Goal: Task Accomplishment & Management: Manage account settings

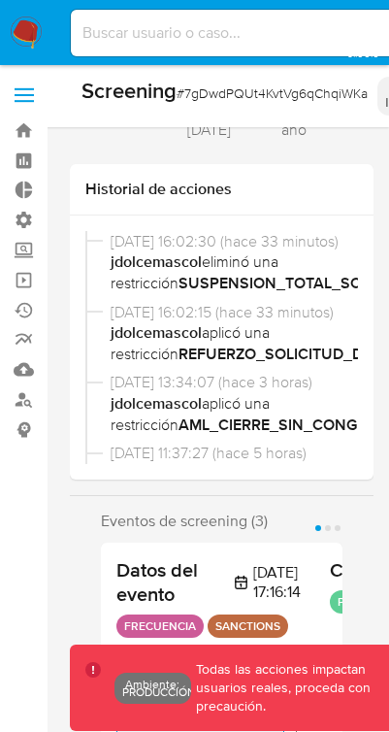
select select "10"
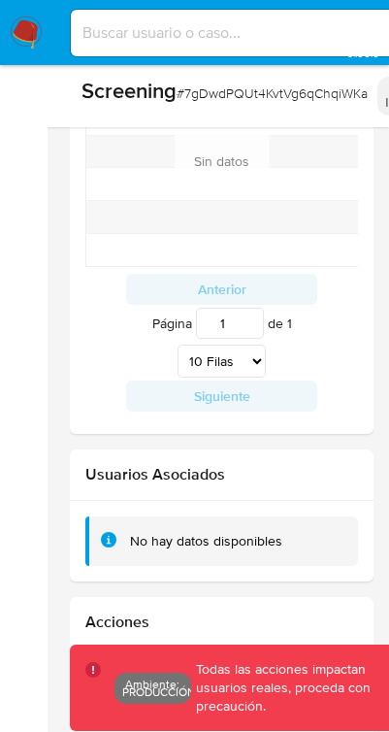
scroll to position [913, 0]
click at [30, 31] on img at bounding box center [26, 33] width 33 height 33
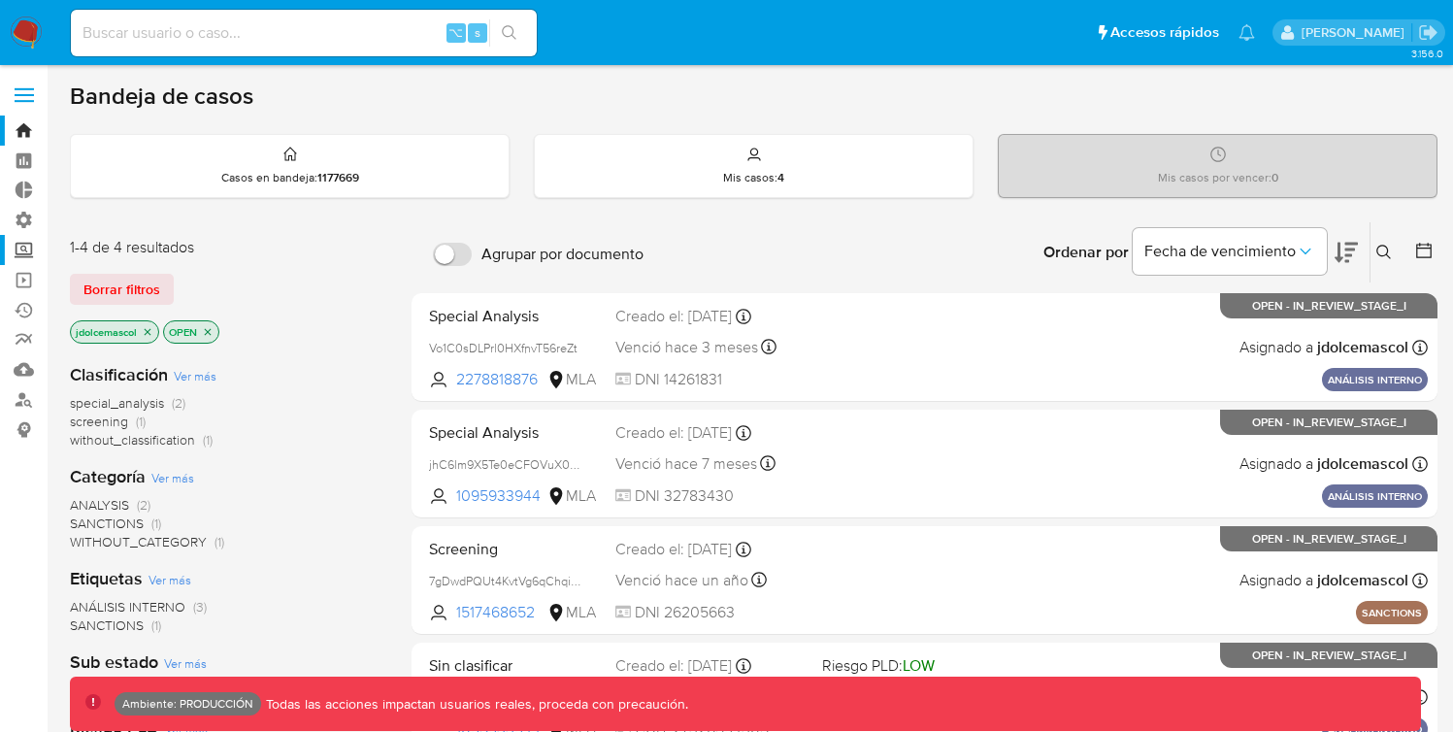
click at [34, 239] on label "Screening" at bounding box center [115, 250] width 231 height 30
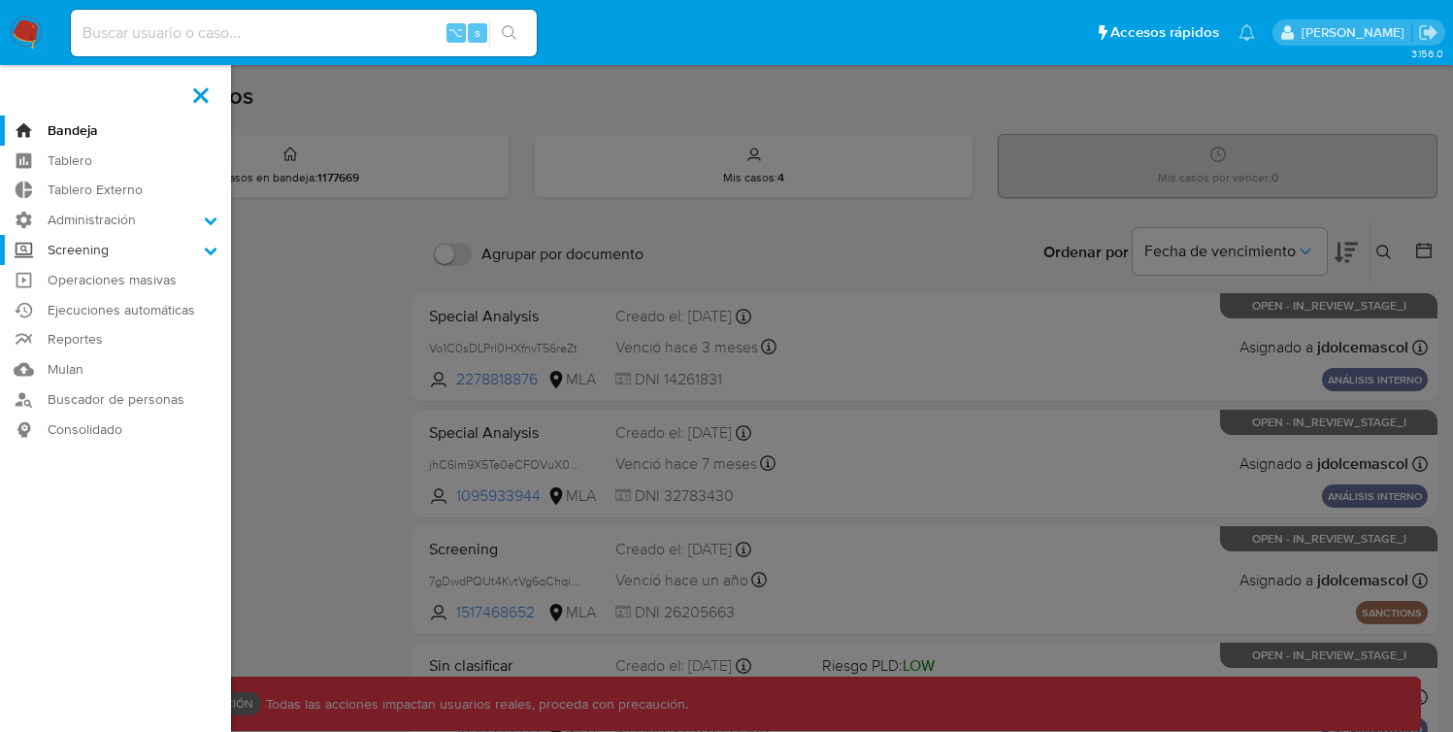
click at [0, 0] on input "Screening" at bounding box center [0, 0] width 0 height 0
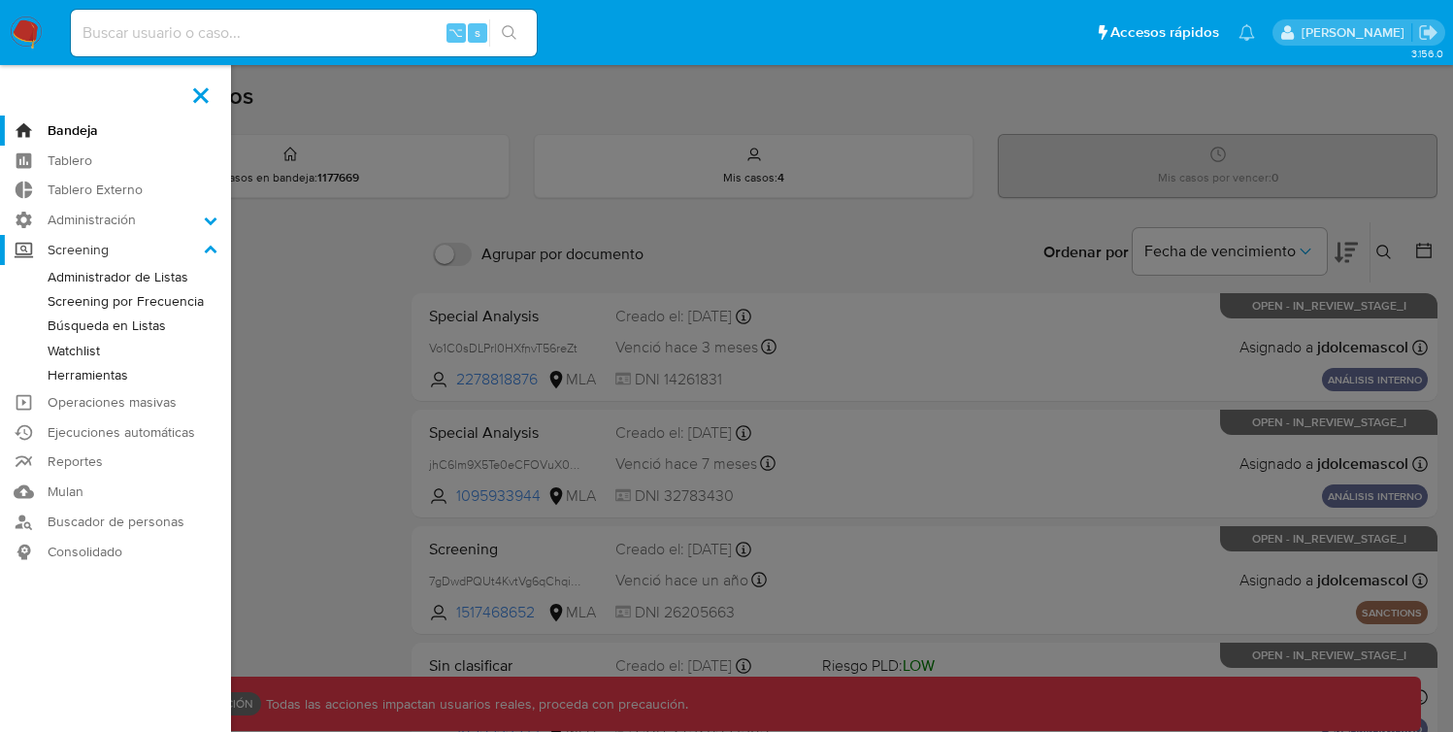
click at [202, 257] on label "Screening" at bounding box center [115, 250] width 231 height 30
click at [0, 0] on input "Screening" at bounding box center [0, 0] width 0 height 0
click at [203, 241] on label "Screening" at bounding box center [115, 250] width 231 height 30
click at [0, 0] on input "Screening" at bounding box center [0, 0] width 0 height 0
click at [208, 247] on icon at bounding box center [211, 249] width 13 height 8
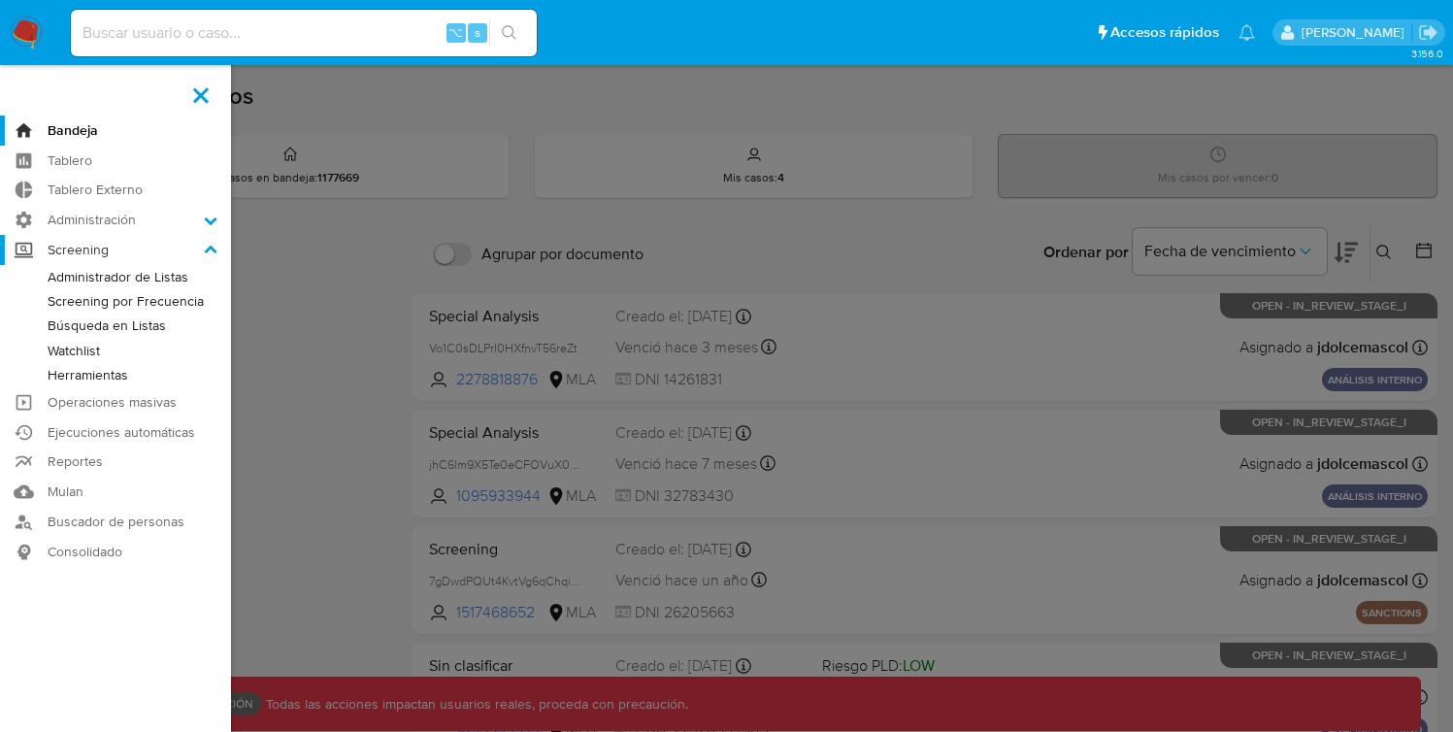
click at [0, 0] on input "Screening" at bounding box center [0, 0] width 0 height 0
click at [204, 253] on icon at bounding box center [211, 251] width 14 height 14
click at [0, 0] on input "Screening" at bounding box center [0, 0] width 0 height 0
click at [206, 251] on icon at bounding box center [211, 249] width 13 height 8
click at [0, 0] on input "Screening" at bounding box center [0, 0] width 0 height 0
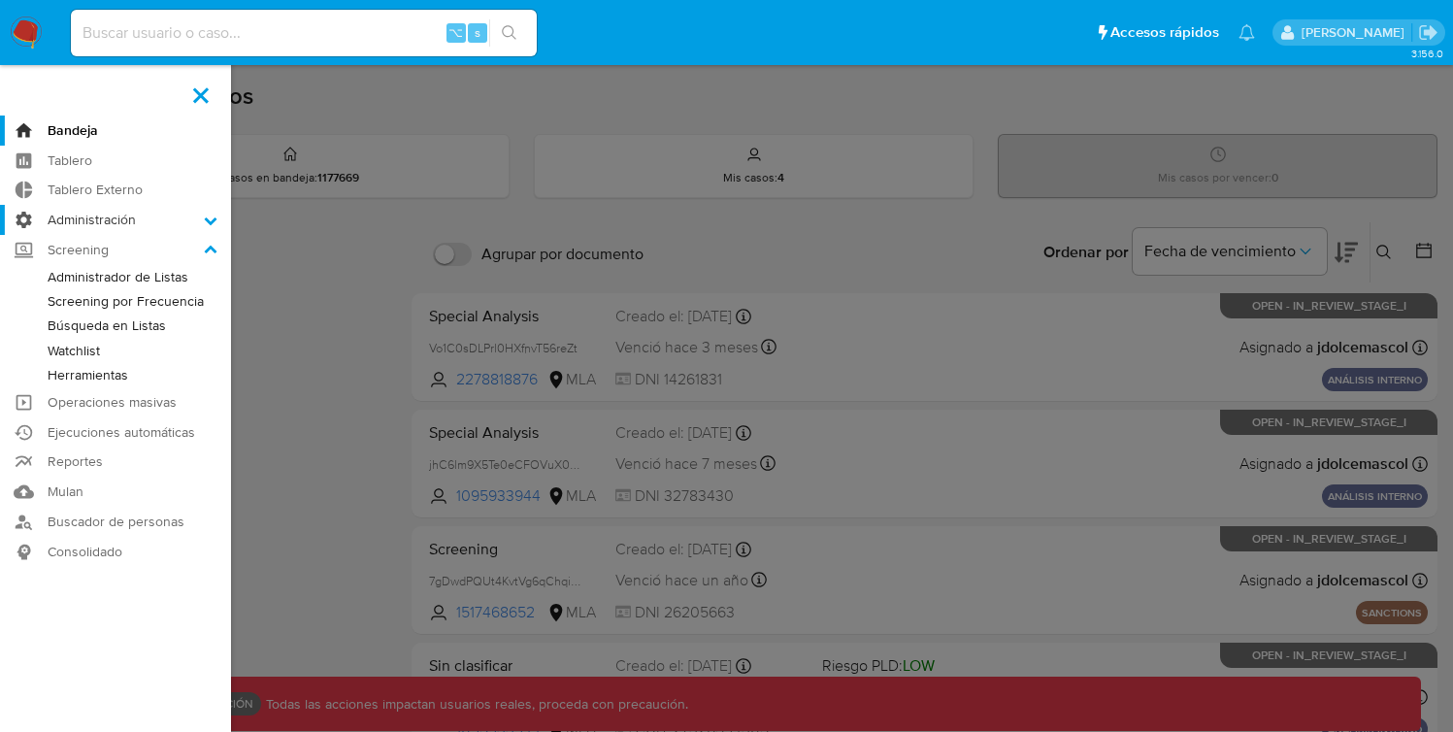
click at [88, 214] on label "Administración" at bounding box center [115, 220] width 231 height 30
click at [0, 0] on input "Administración" at bounding box center [0, 0] width 0 height 0
click at [92, 276] on link "Roles" at bounding box center [115, 271] width 231 height 24
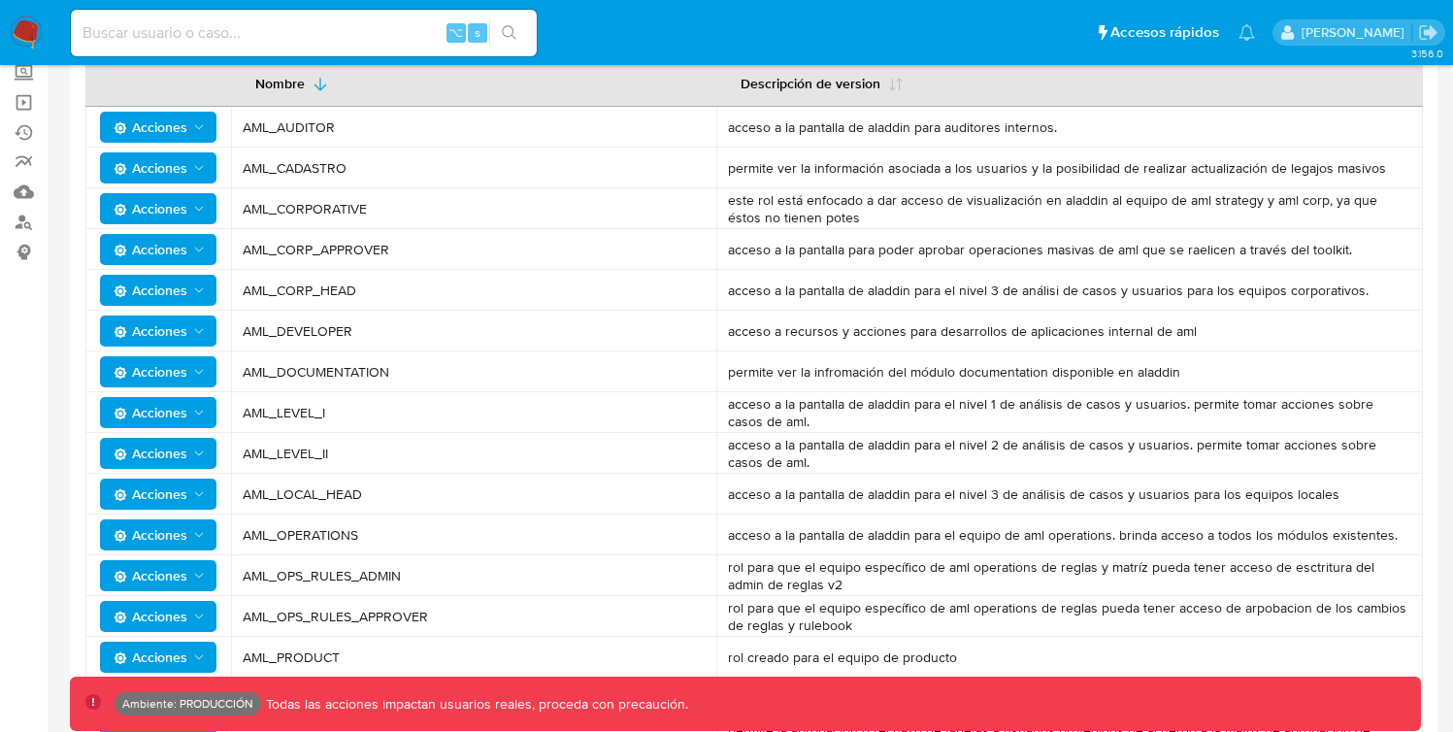
scroll to position [186, 0]
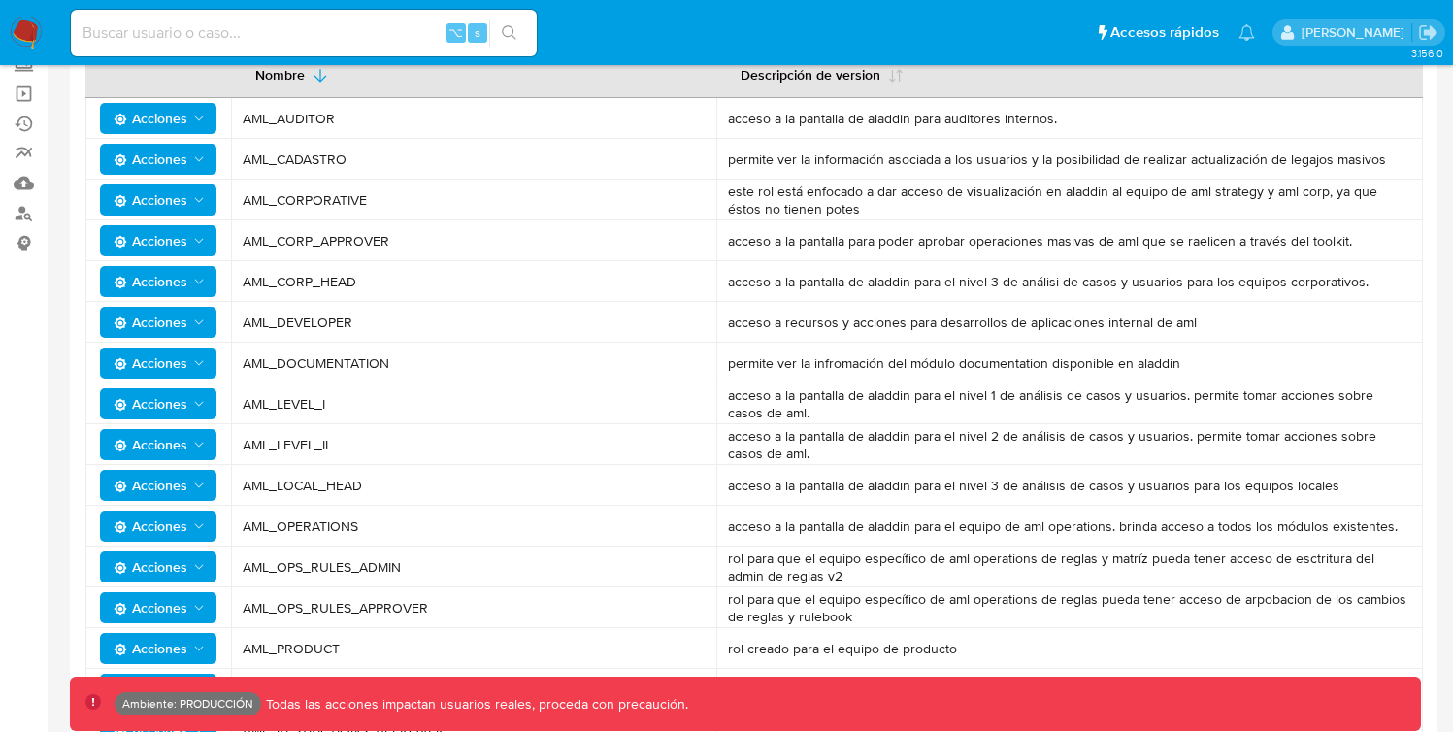
click at [198, 400] on icon "Acciones" at bounding box center [199, 404] width 16 height 16
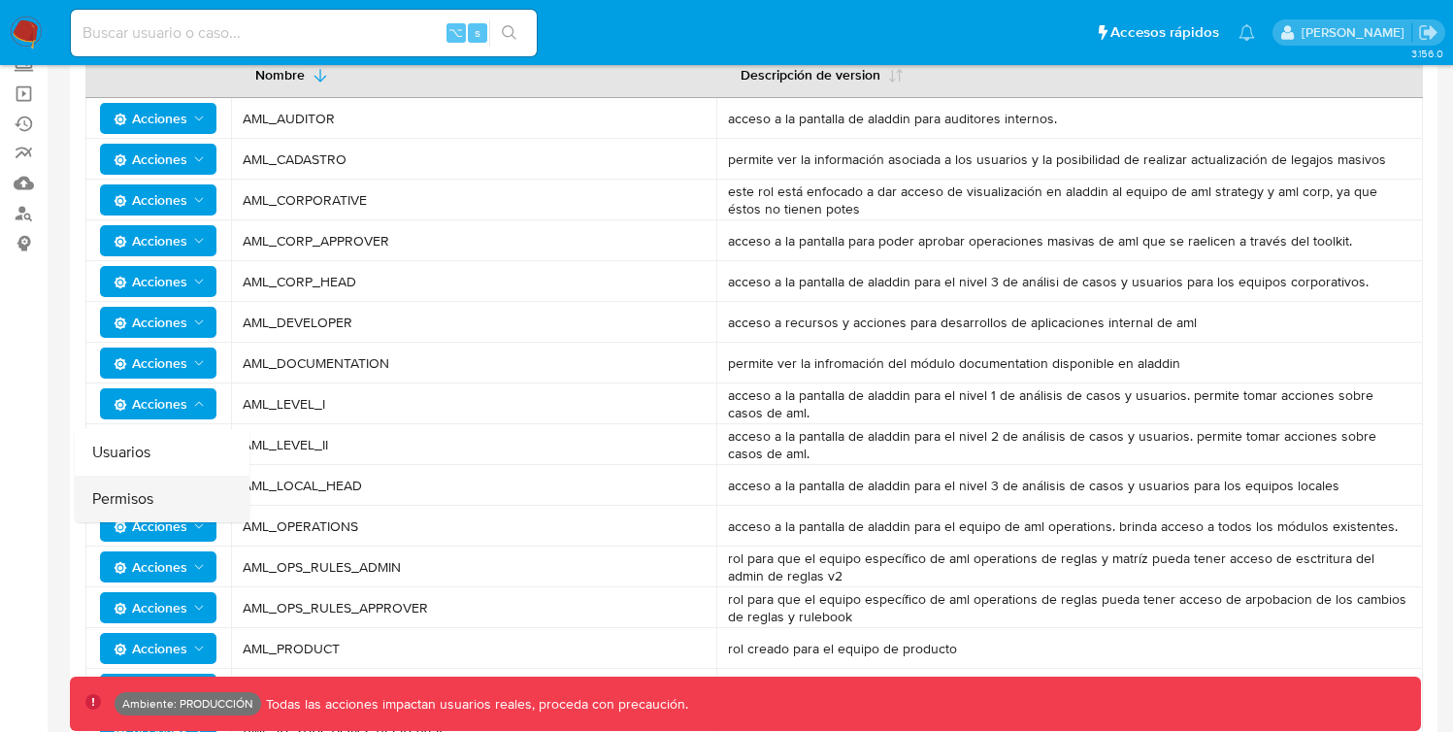
click at [168, 493] on button "Permisos" at bounding box center [162, 499] width 175 height 47
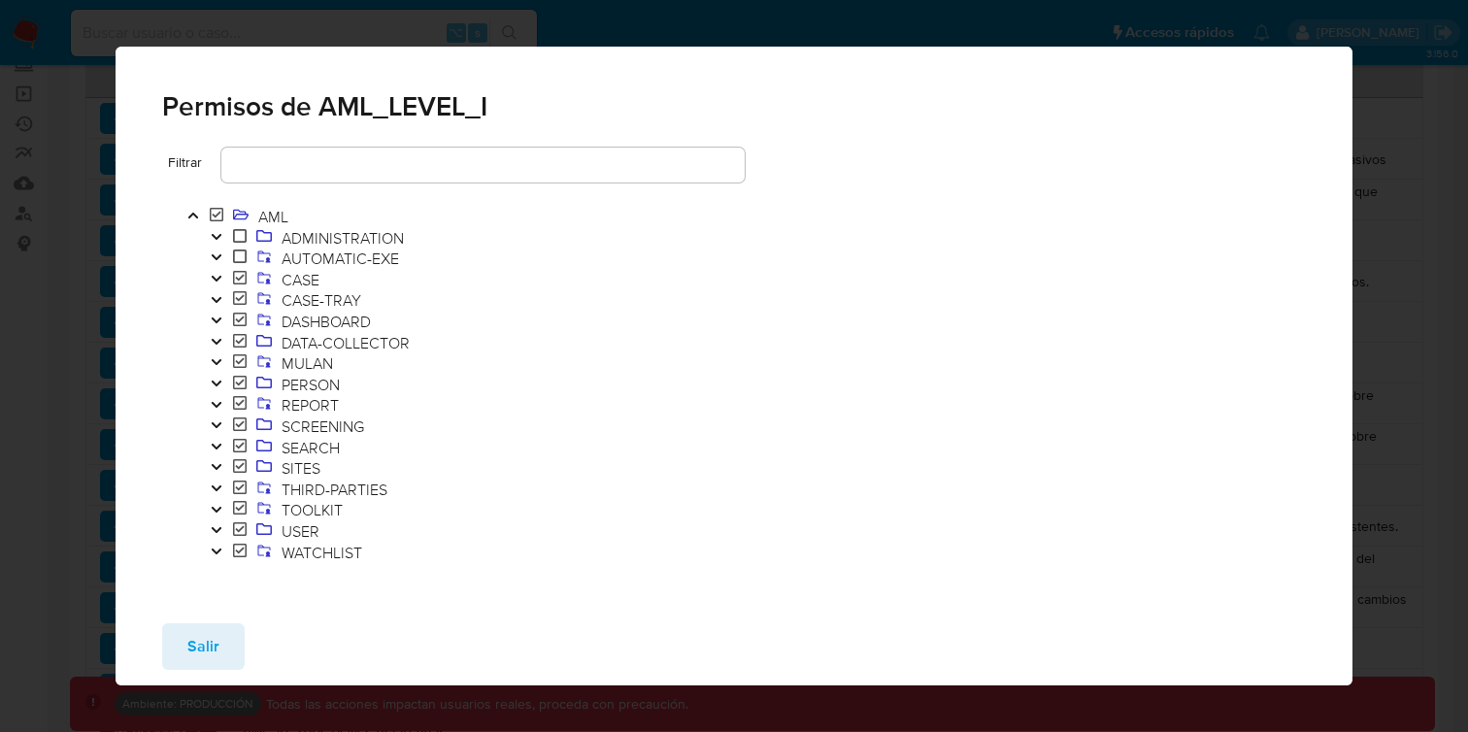
click at [217, 276] on icon "Toggle" at bounding box center [217, 279] width 14 height 12
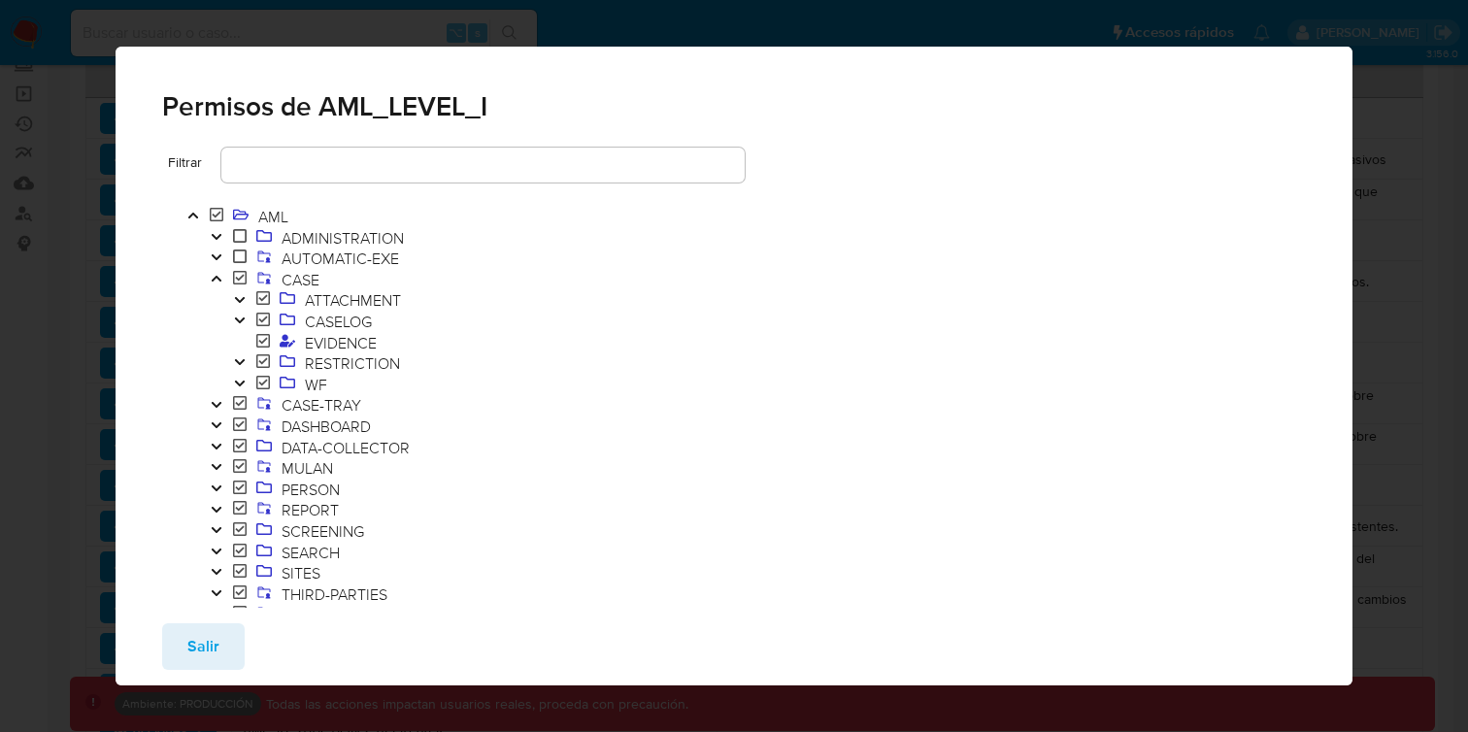
click at [241, 364] on icon "Toggle" at bounding box center [240, 362] width 14 height 12
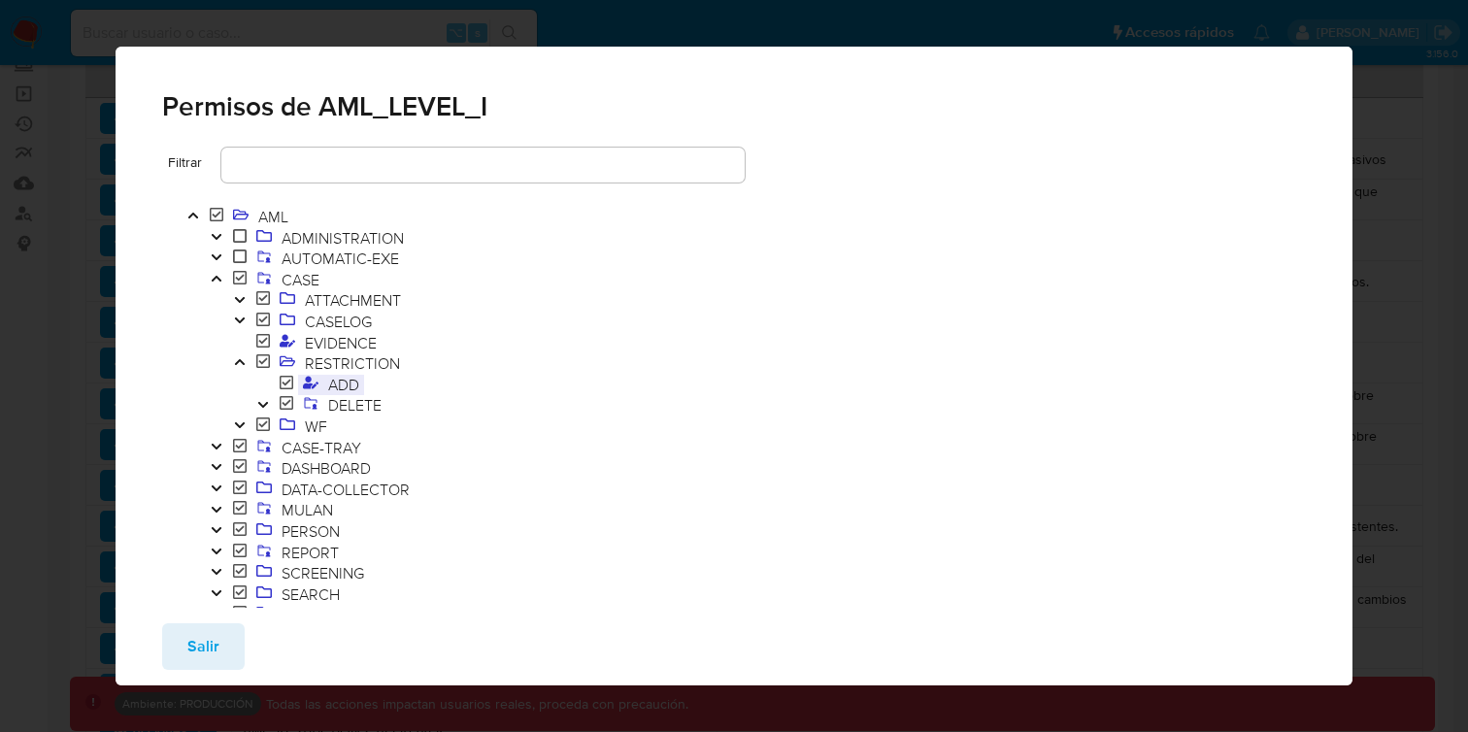
click at [340, 387] on span "ADD" at bounding box center [343, 384] width 41 height 21
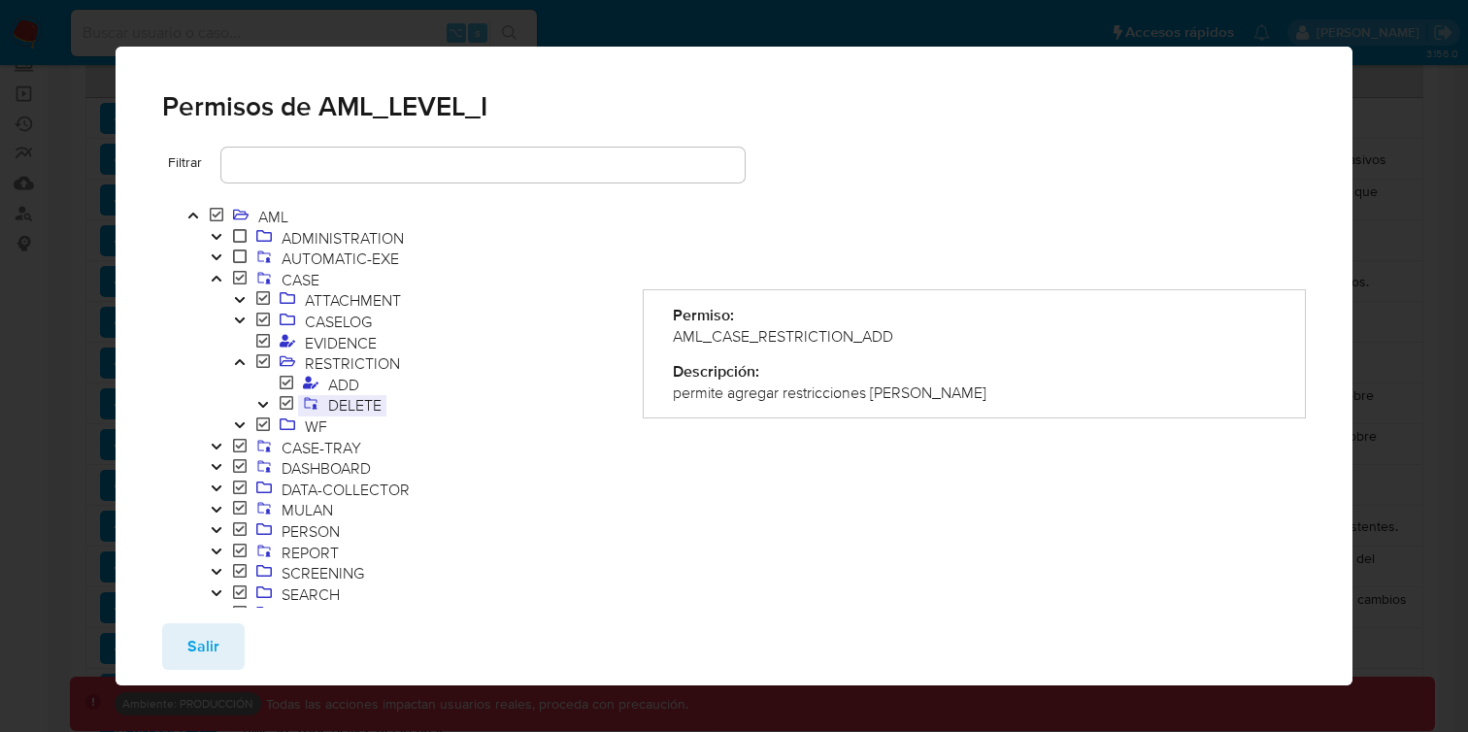
click at [340, 402] on span "DELETE" at bounding box center [354, 404] width 63 height 21
click at [337, 384] on span "ADD" at bounding box center [343, 384] width 41 height 21
click at [206, 636] on span "Salir" at bounding box center [203, 646] width 32 height 43
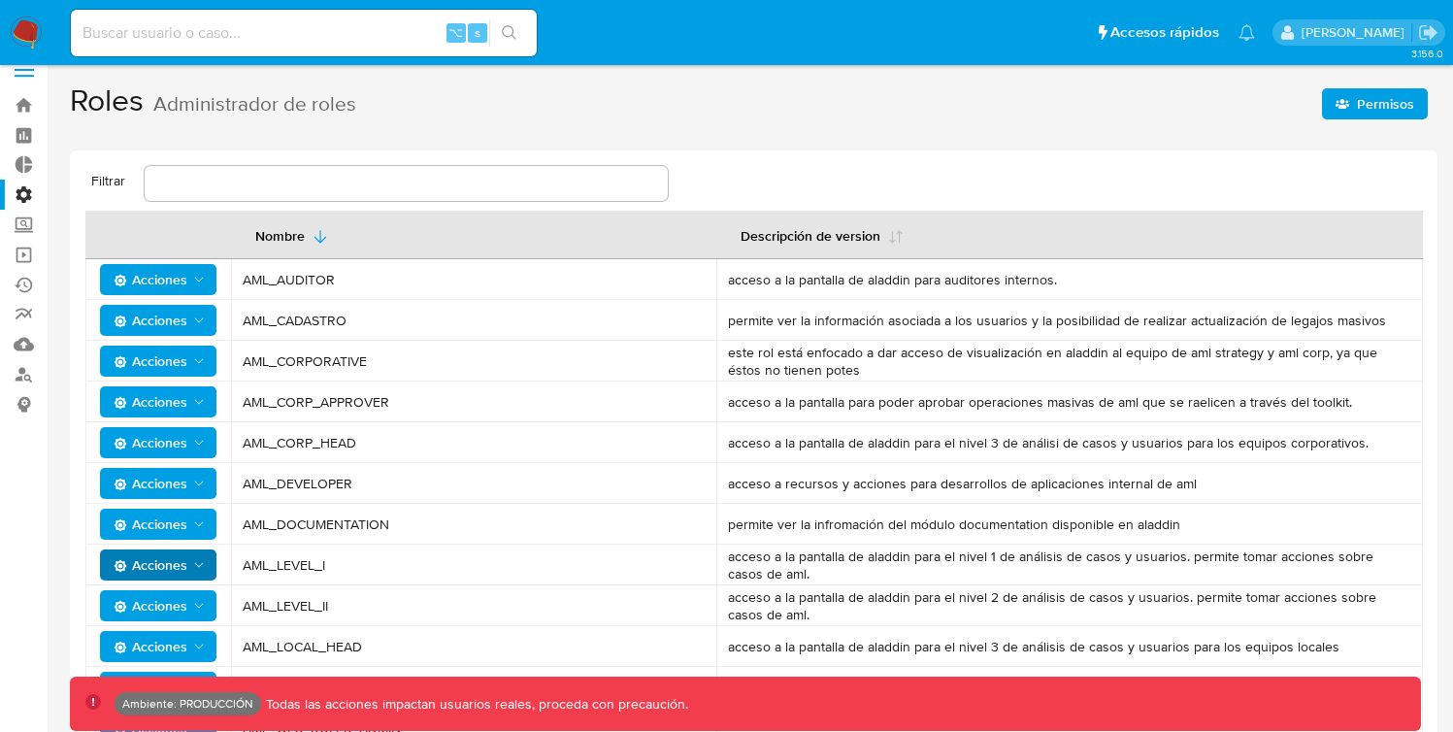
scroll to position [0, 0]
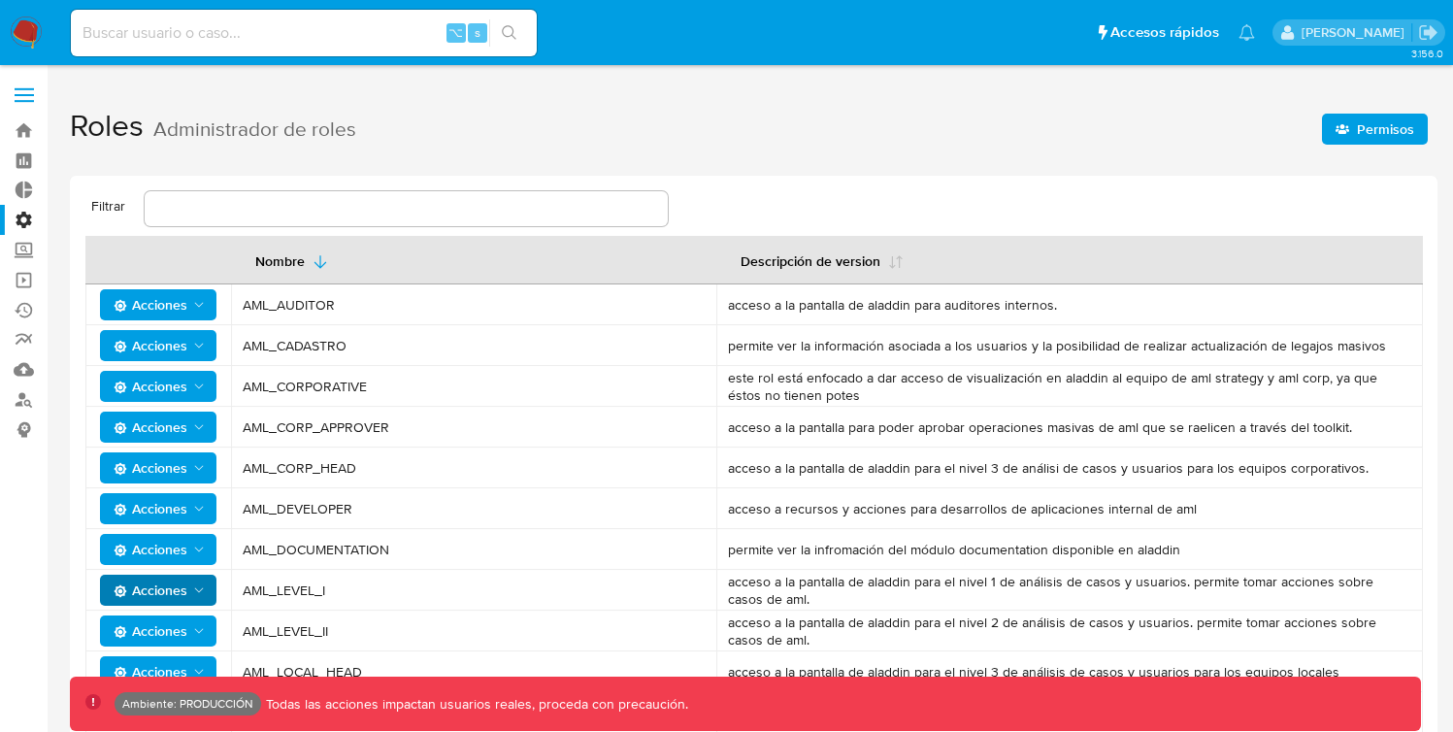
click at [32, 221] on label "Administración" at bounding box center [115, 220] width 231 height 30
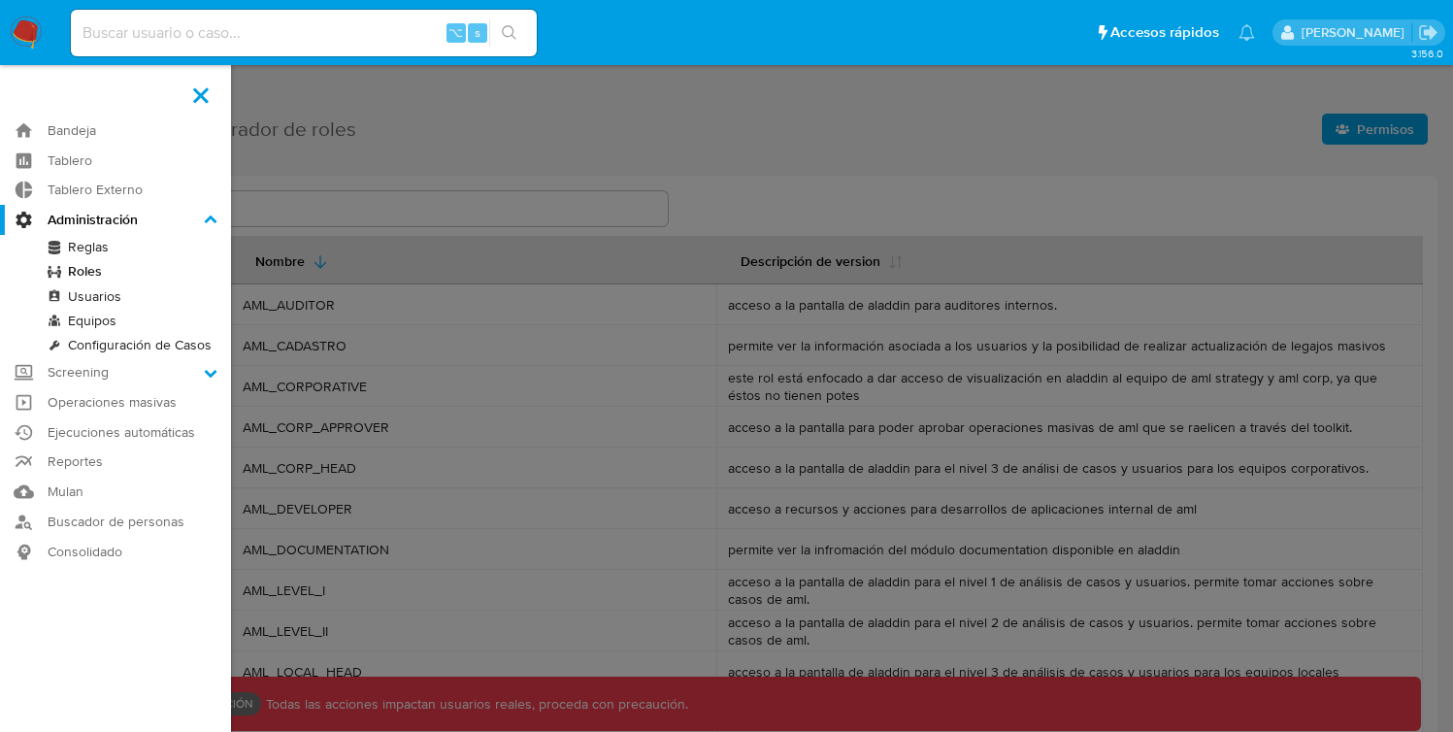
click at [0, 0] on input "Administración" at bounding box center [0, 0] width 0 height 0
click at [480, 333] on label at bounding box center [726, 366] width 1453 height 732
click at [0, 0] on input "checkbox" at bounding box center [0, 0] width 0 height 0
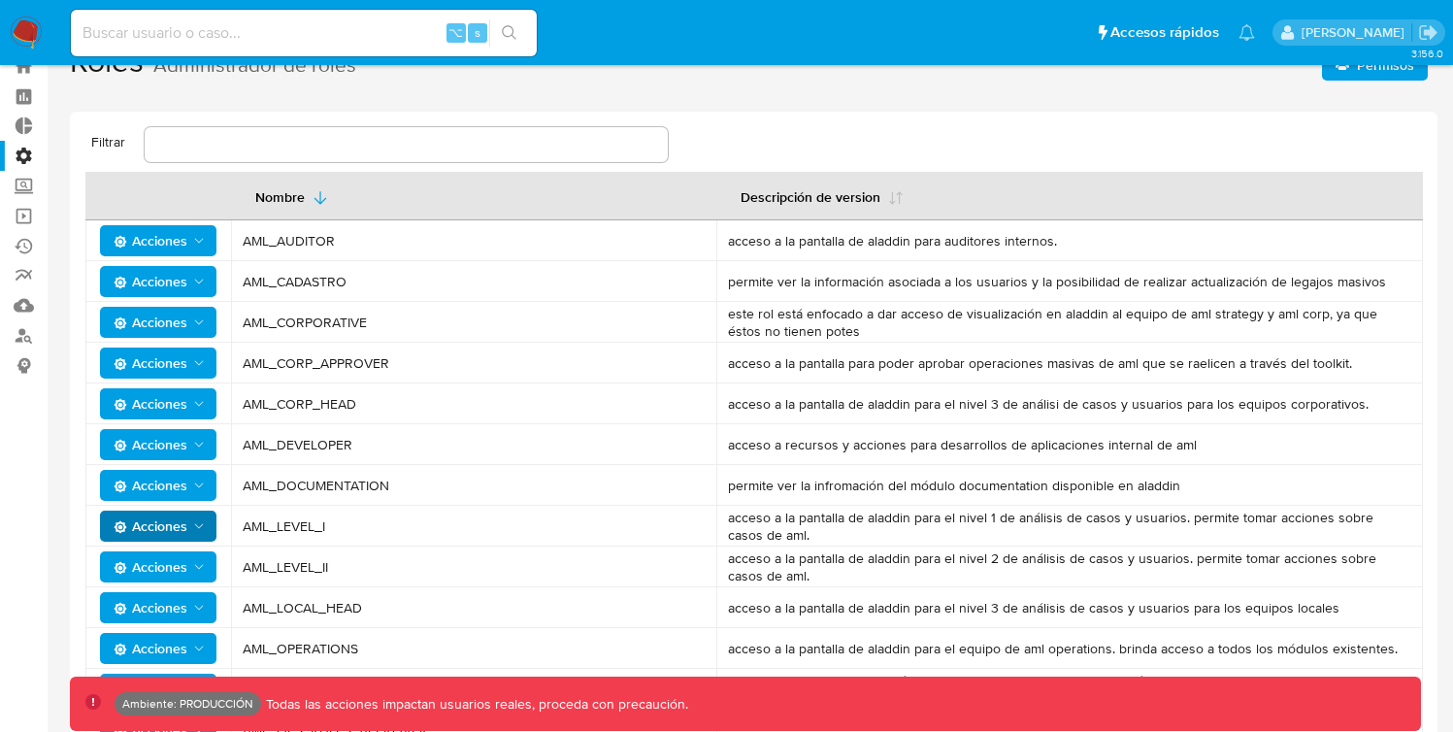
scroll to position [91, 0]
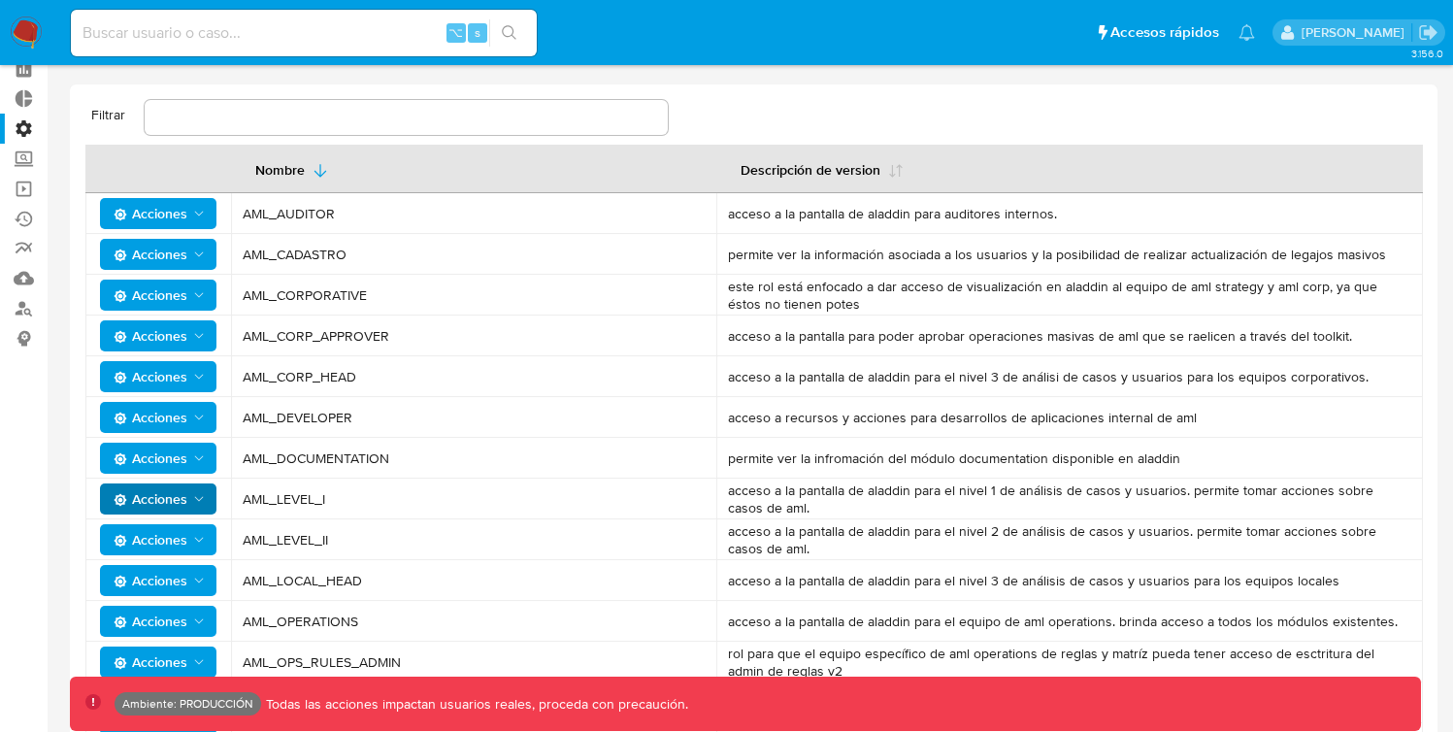
click at [198, 543] on icon "Acciones" at bounding box center [199, 540] width 16 height 16
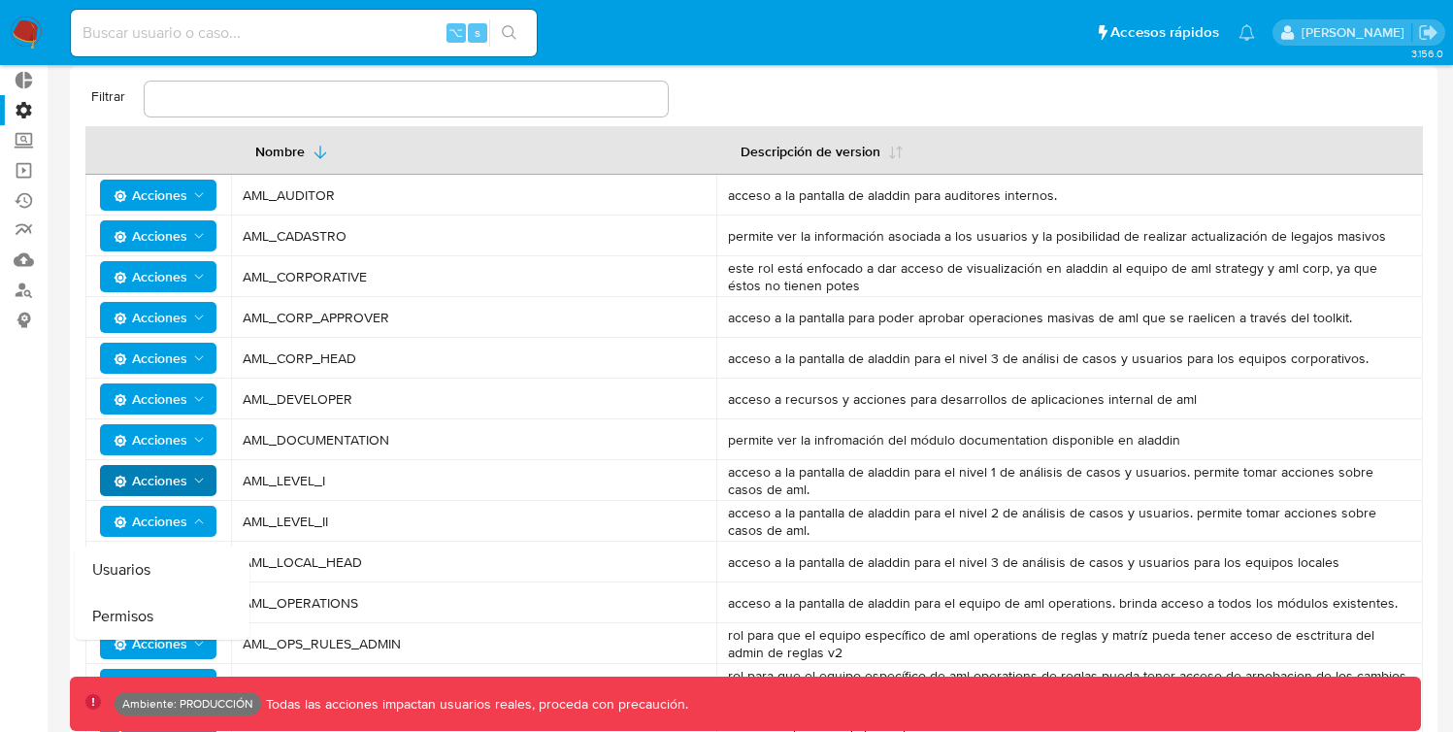
scroll to position [125, 0]
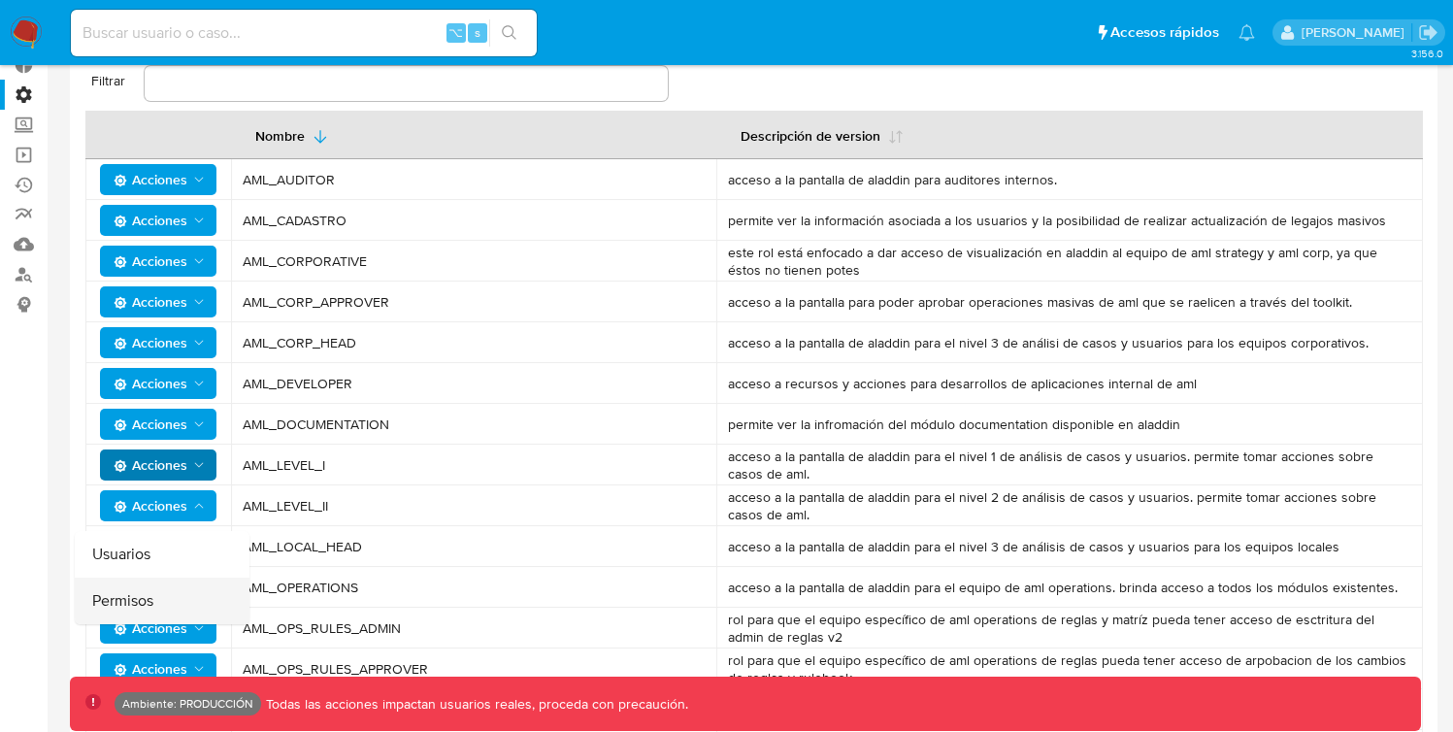
click at [183, 595] on button "Permisos" at bounding box center [162, 601] width 175 height 47
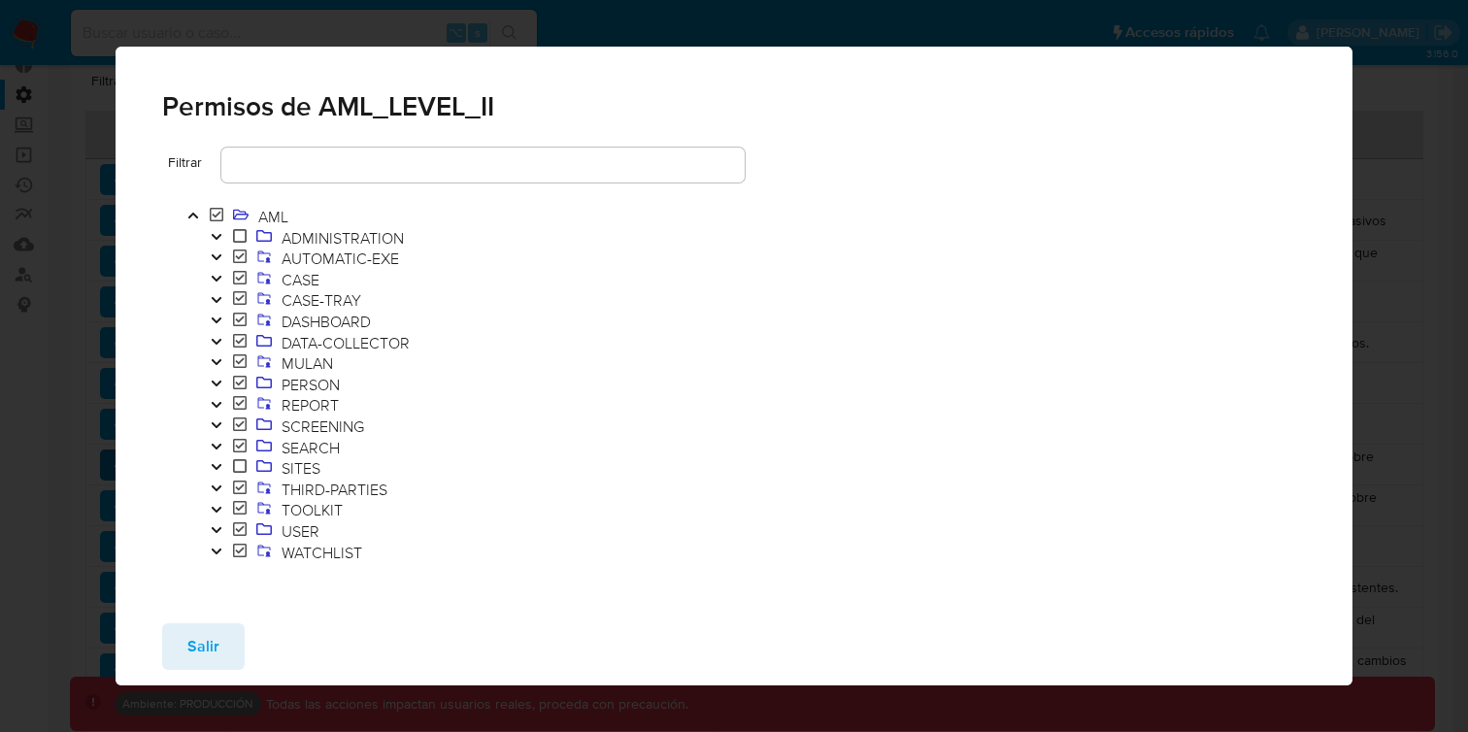
click at [217, 273] on icon "Toggle" at bounding box center [217, 279] width 14 height 12
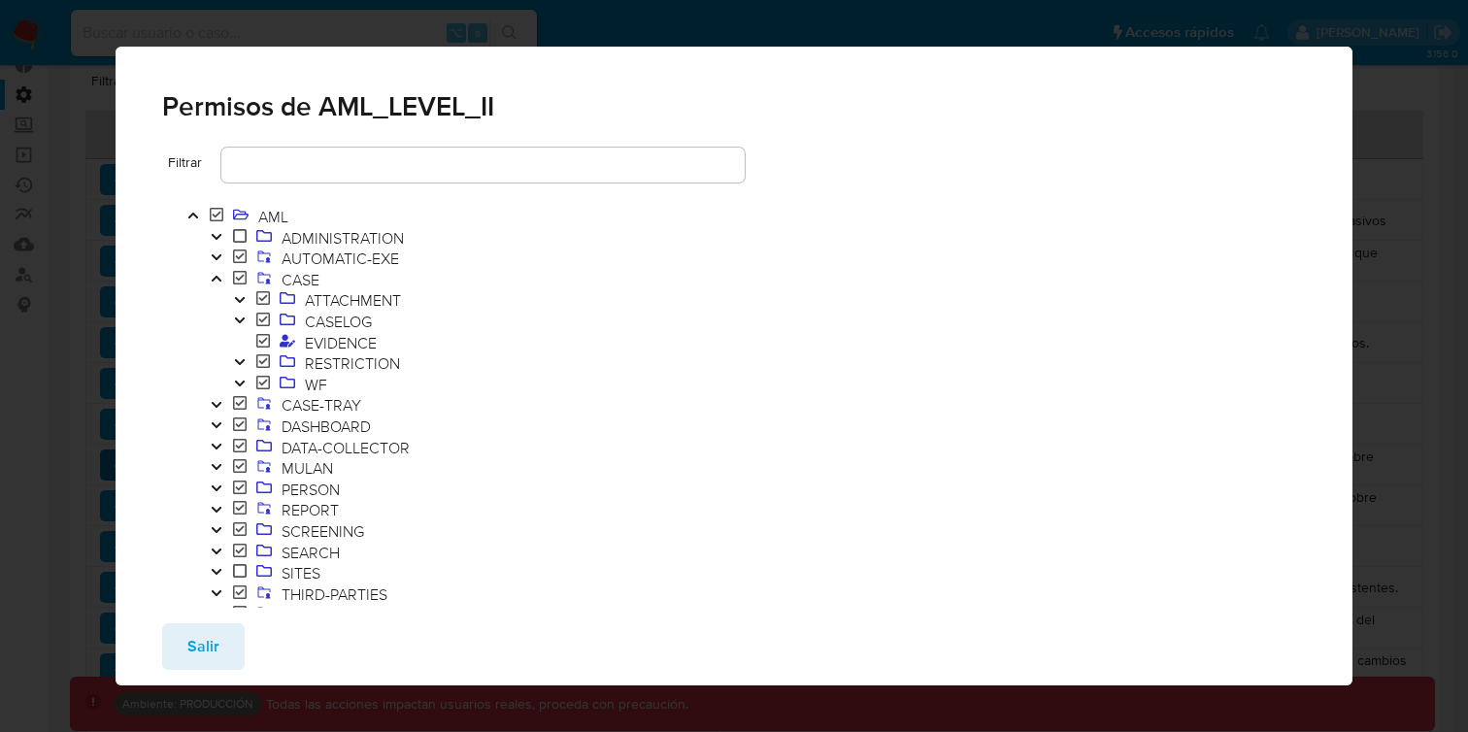
click at [248, 359] on button "Toggle" at bounding box center [239, 363] width 23 height 21
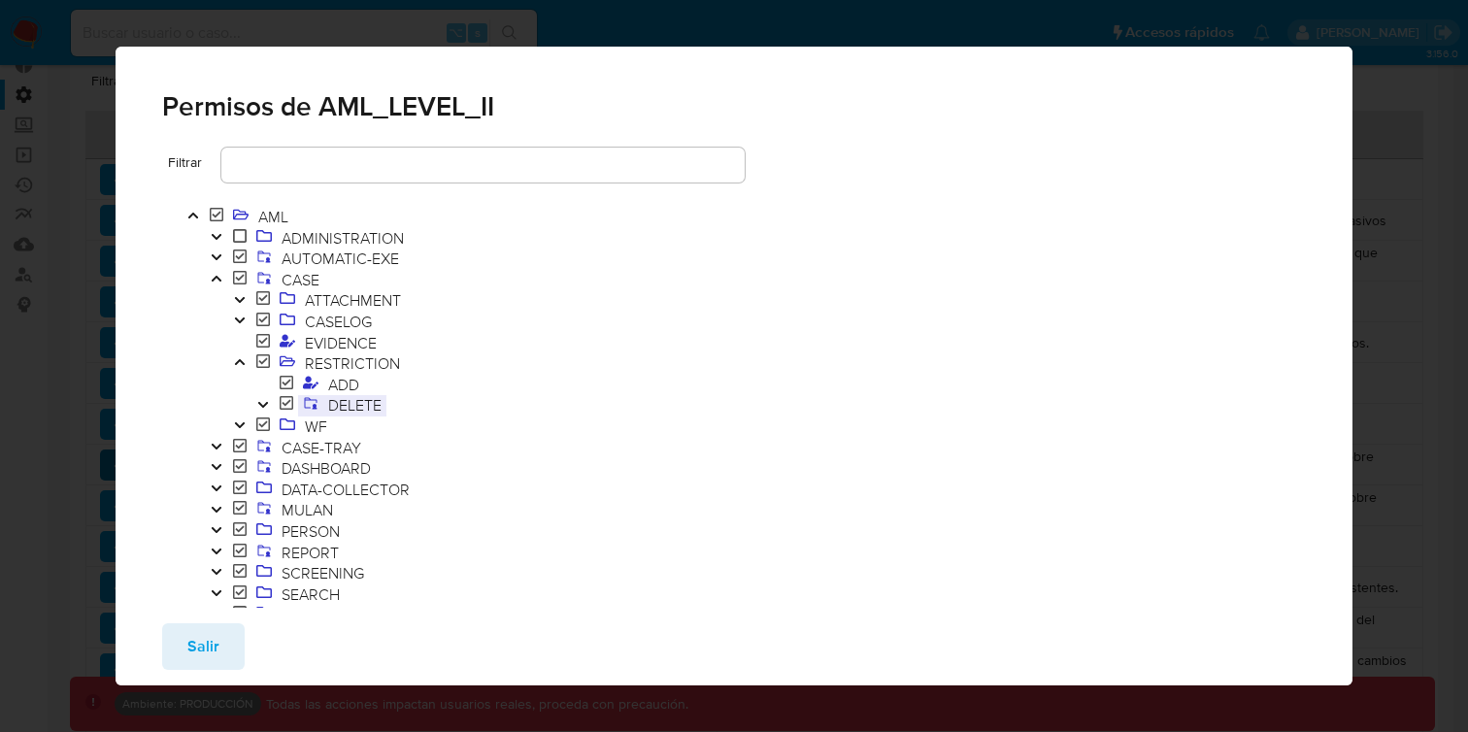
click at [323, 404] on span "DELETE" at bounding box center [354, 404] width 63 height 21
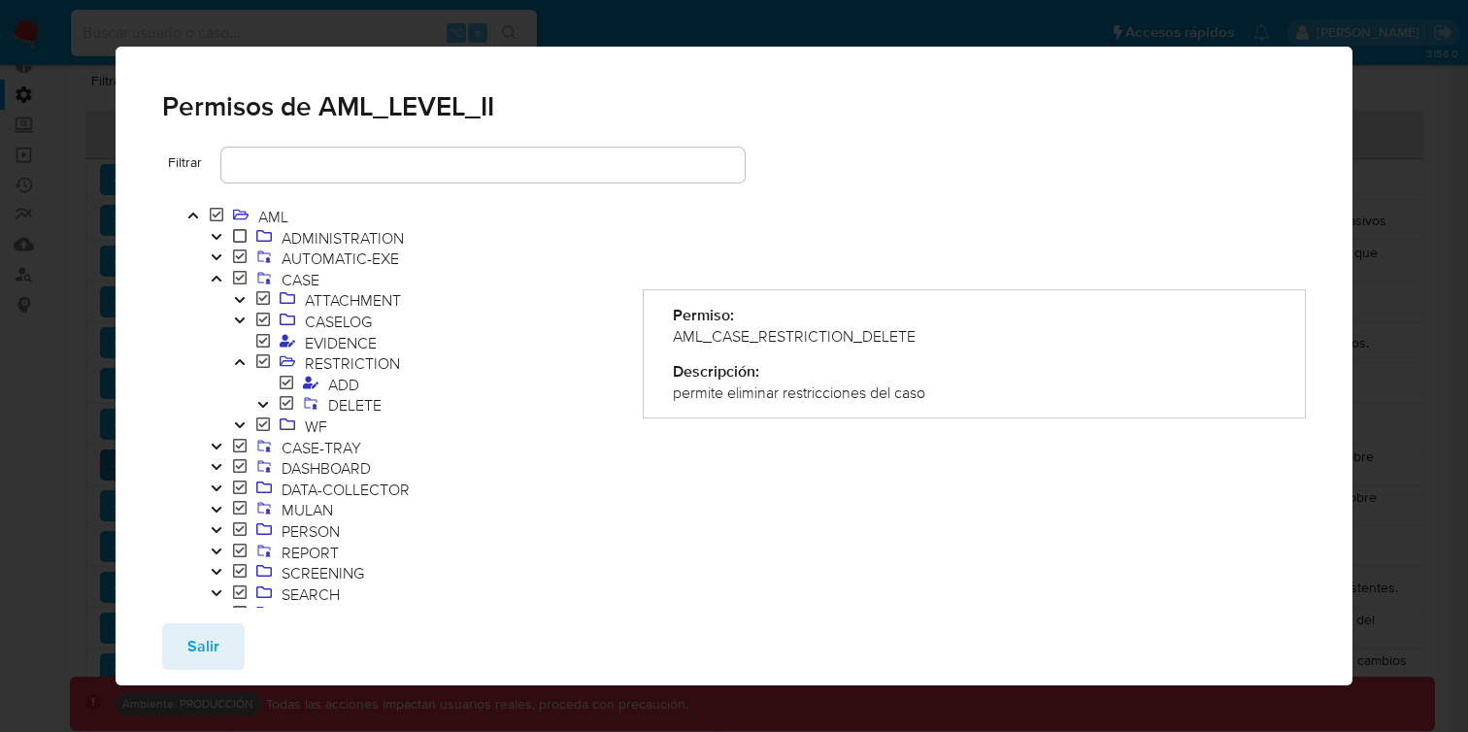
click at [254, 408] on button "Toggle" at bounding box center [262, 405] width 23 height 21
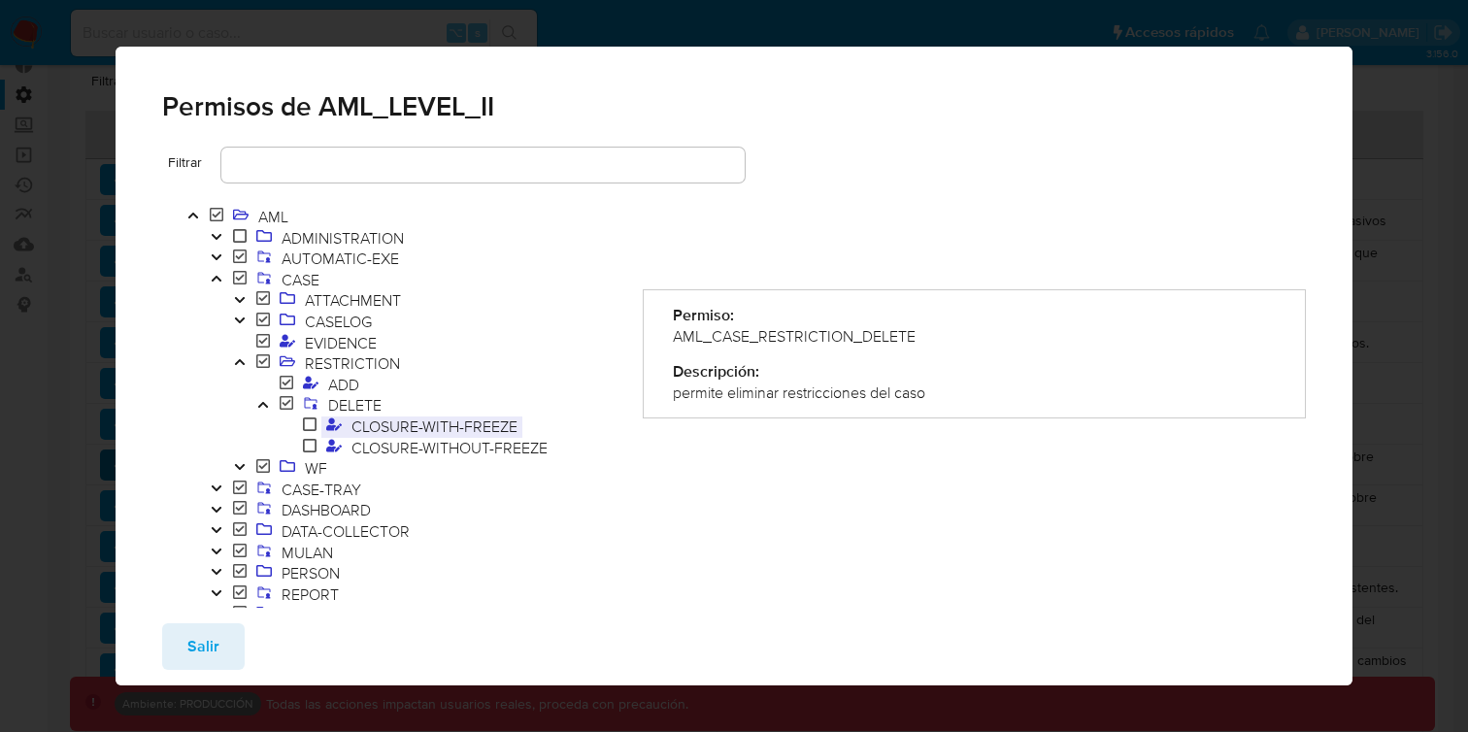
click at [353, 425] on span "CLOSURE-WITH-FREEZE" at bounding box center [435, 425] width 176 height 21
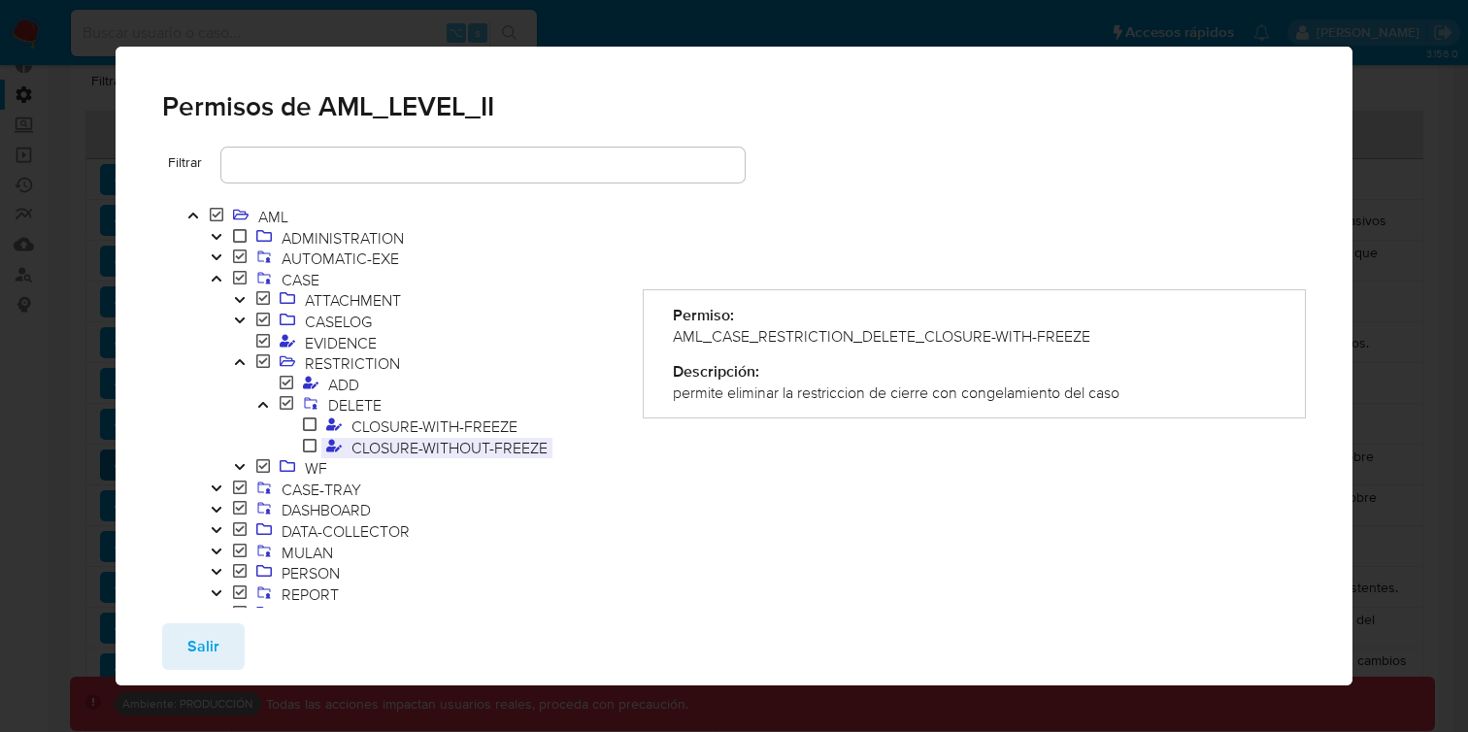
click at [380, 440] on span "CLOSURE-WITHOUT-FREEZE" at bounding box center [450, 447] width 206 height 21
click at [388, 423] on span "CLOSURE-WITH-FREEZE" at bounding box center [435, 425] width 176 height 21
click at [392, 433] on span "CLOSURE-WITH-FREEZE" at bounding box center [435, 425] width 176 height 21
click at [394, 442] on span "CLOSURE-WITHOUT-FREEZE" at bounding box center [450, 447] width 206 height 21
click at [212, 668] on span "Salir" at bounding box center [203, 646] width 32 height 43
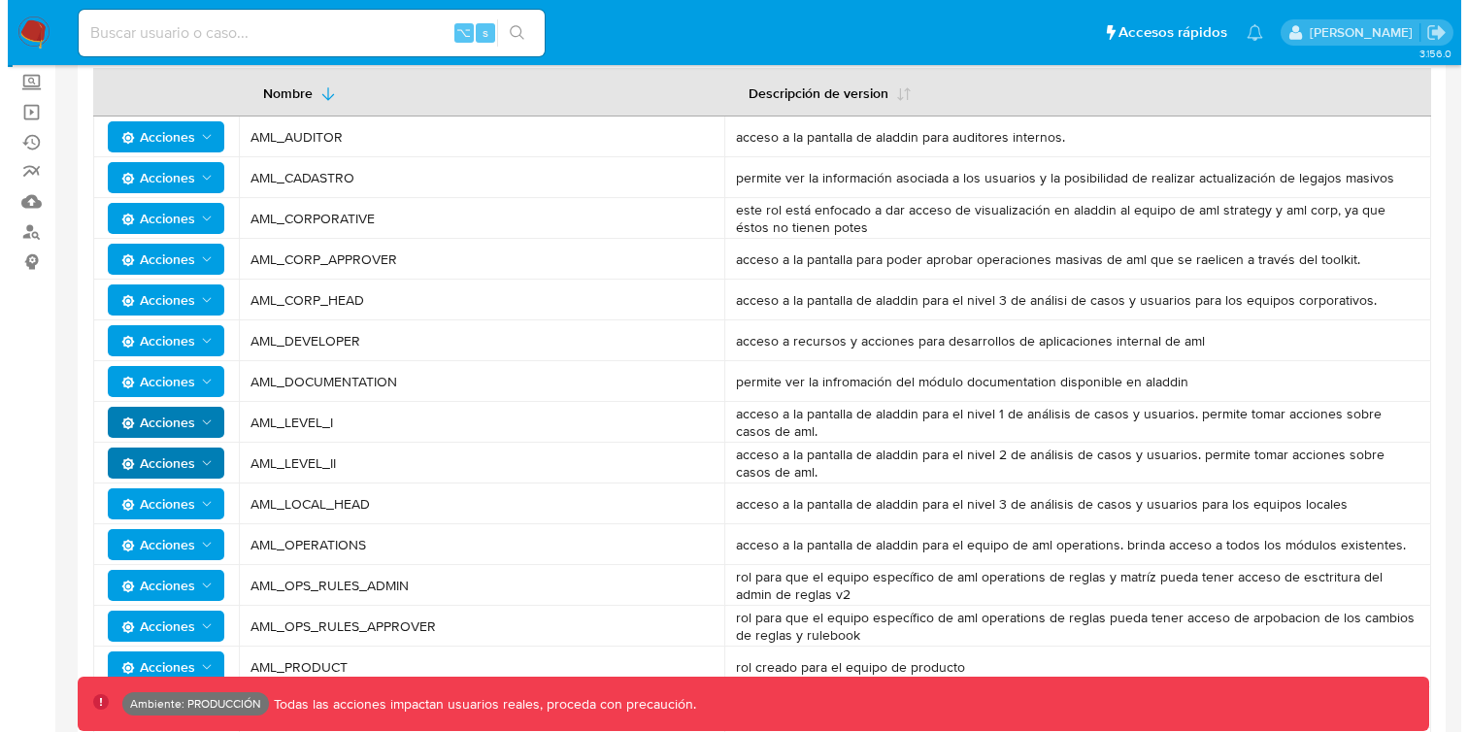
scroll to position [178, 0]
